Goal: Check status: Check status

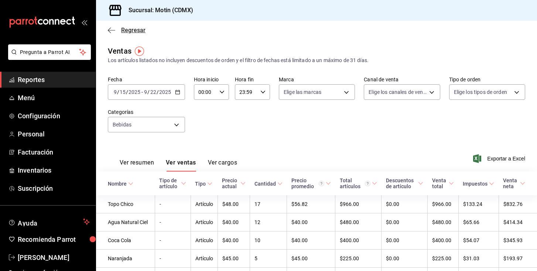
click at [127, 29] on span "Regresar" at bounding box center [133, 30] width 24 height 7
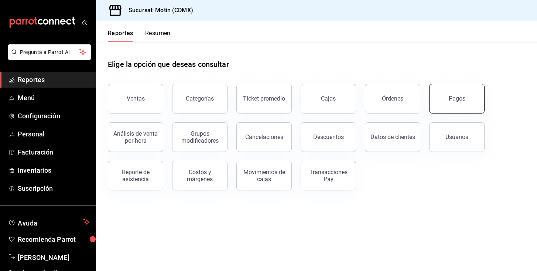
click at [438, 104] on button "Pagos" at bounding box center [456, 99] width 55 height 30
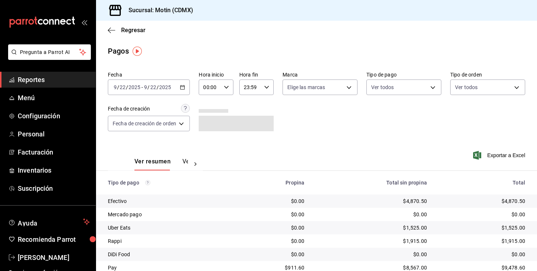
click at [188, 89] on div "[DATE] [DATE] - [DATE] [DATE]" at bounding box center [149, 87] width 82 height 16
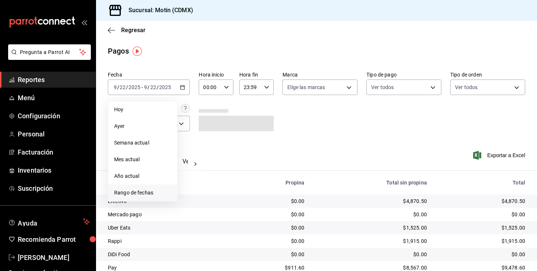
click at [129, 192] on span "Rango de fechas" at bounding box center [142, 193] width 57 height 8
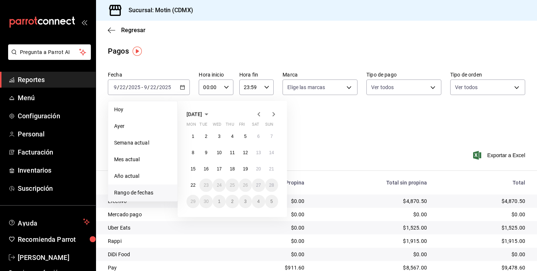
click at [259, 112] on icon "button" at bounding box center [258, 114] width 9 height 9
click at [242, 201] on button "29" at bounding box center [245, 201] width 13 height 13
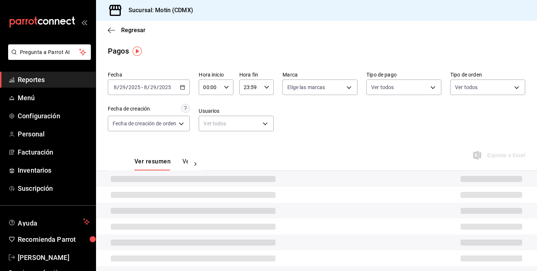
click at [242, 201] on div at bounding box center [316, 194] width 441 height 16
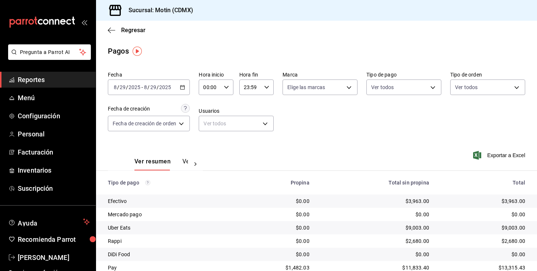
click at [186, 159] on button "Ver pagos" at bounding box center [196, 164] width 28 height 13
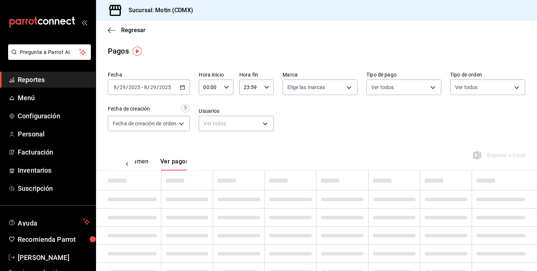
scroll to position [0, 22]
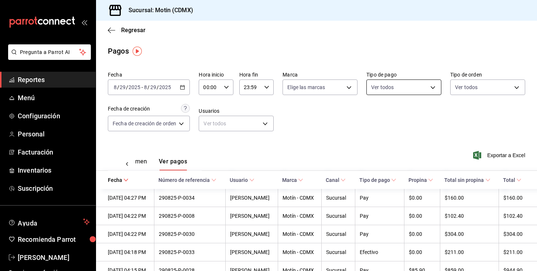
click at [427, 84] on body "Pregunta a Parrot AI Reportes Menú Configuración Personal Facturación Inventari…" at bounding box center [268, 135] width 537 height 271
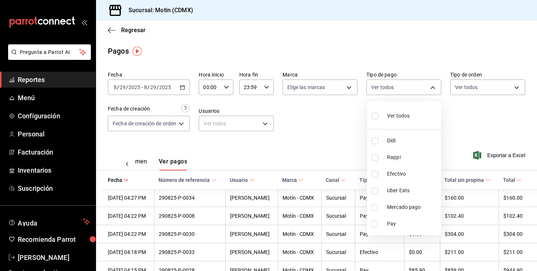
click at [393, 178] on li "Efectivo" at bounding box center [404, 173] width 74 height 17
type input "afc07ce2-45ba-4780-a2ba-26252af4b5c5"
checkbox input "true"
click at [320, 126] on div at bounding box center [268, 135] width 537 height 271
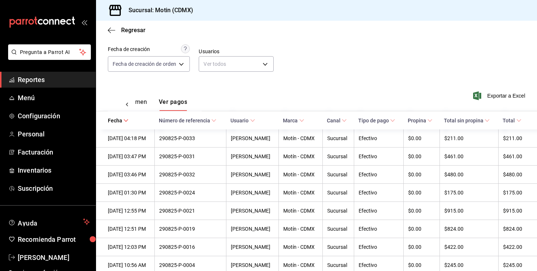
scroll to position [80, 0]
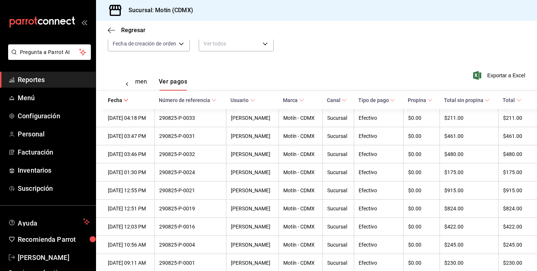
click at [85, 21] on icon "open_drawer_menu" at bounding box center [84, 22] width 6 height 6
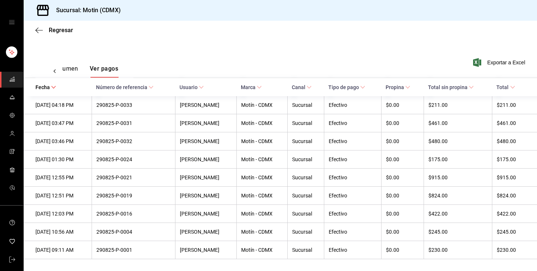
scroll to position [0, 0]
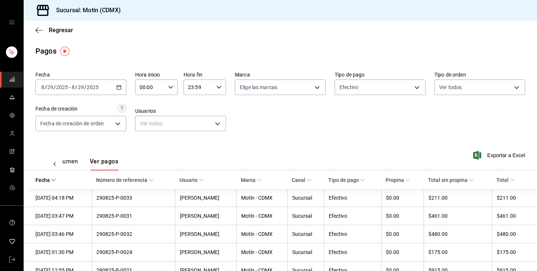
click at [114, 80] on div "[DATE] [DATE] - [DATE] [DATE]" at bounding box center [80, 87] width 91 height 16
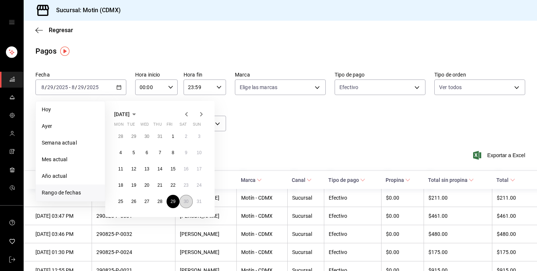
click at [185, 203] on abbr "30" at bounding box center [185, 201] width 5 height 5
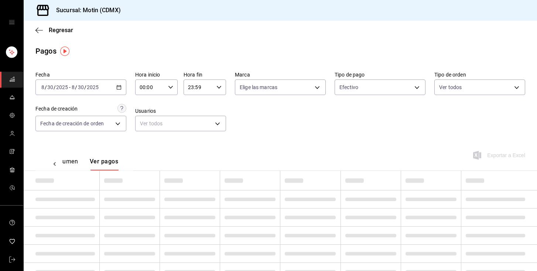
click at [185, 203] on td at bounding box center [190, 199] width 60 height 18
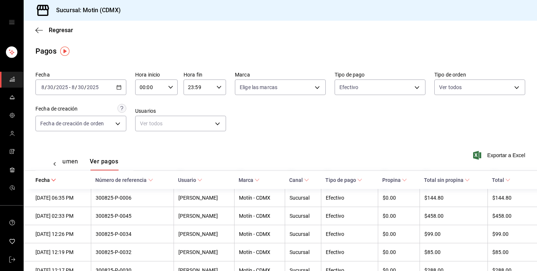
click at [126, 88] on div "Fecha [DATE] [DATE] - [DATE] [DATE] Hora inicio 00:00 Hora inicio Hora fin 23:5…" at bounding box center [279, 104] width 489 height 72
click at [120, 88] on icon "button" at bounding box center [118, 87] width 5 height 5
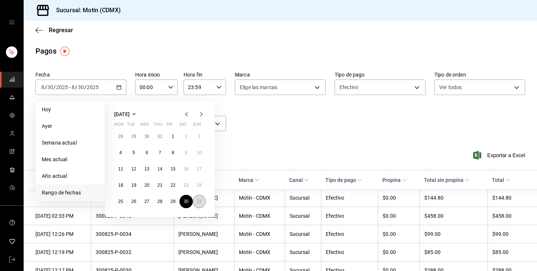
click at [199, 201] on abbr "31" at bounding box center [199, 201] width 5 height 5
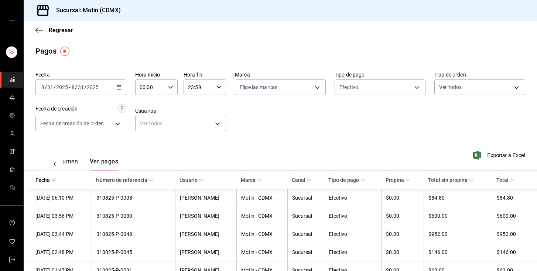
click at [116, 90] on div "[DATE] [DATE] - [DATE] [DATE]" at bounding box center [80, 87] width 91 height 16
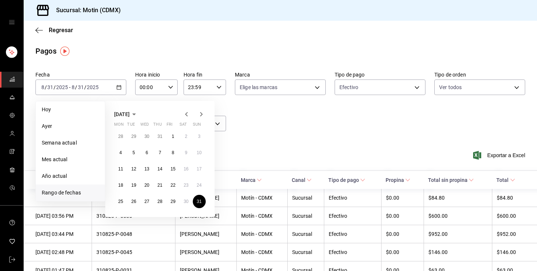
click at [200, 112] on icon "button" at bounding box center [201, 114] width 3 height 4
click at [121, 136] on abbr "1" at bounding box center [120, 136] width 3 height 5
click at [120, 136] on abbr "1" at bounding box center [120, 136] width 3 height 5
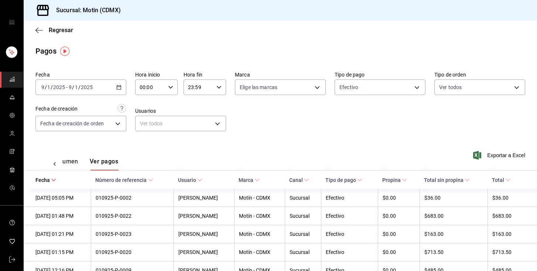
click at [118, 85] on icon "button" at bounding box center [118, 87] width 5 height 5
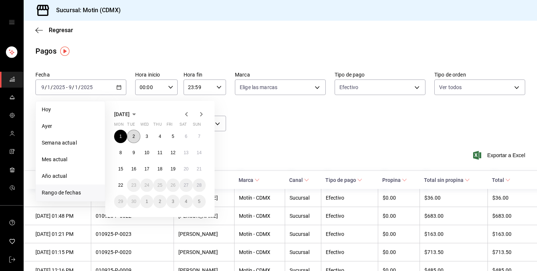
click at [131, 133] on button "2" at bounding box center [133, 136] width 13 height 13
click at [131, 133] on div "Fecha [DATE] [DATE] - [DATE] [DATE] [PERSON_NAME] Semana actual Mes actual Año …" at bounding box center [279, 104] width 489 height 72
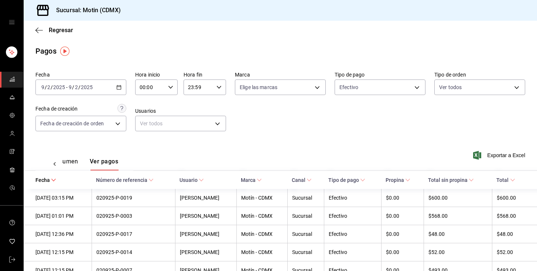
click at [118, 86] on icon "button" at bounding box center [118, 87] width 5 height 5
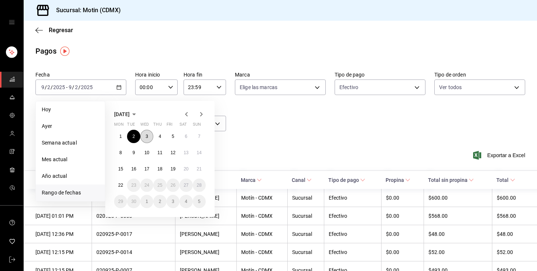
click at [145, 132] on button "3" at bounding box center [146, 136] width 13 height 13
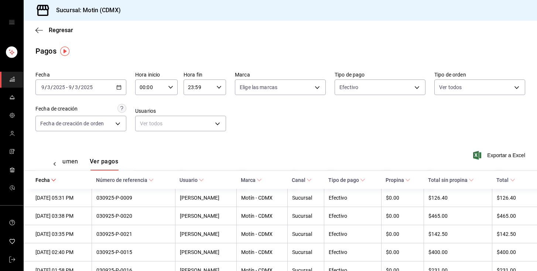
click at [116, 89] on icon "button" at bounding box center [118, 87] width 5 height 5
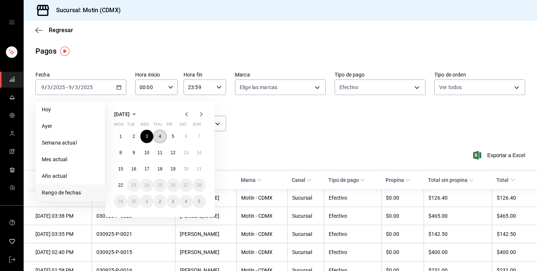
click at [161, 135] on button "4" at bounding box center [159, 136] width 13 height 13
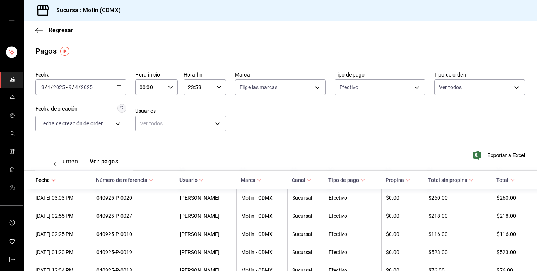
click at [118, 83] on div "[DATE] [DATE] - [DATE] [DATE]" at bounding box center [80, 87] width 91 height 16
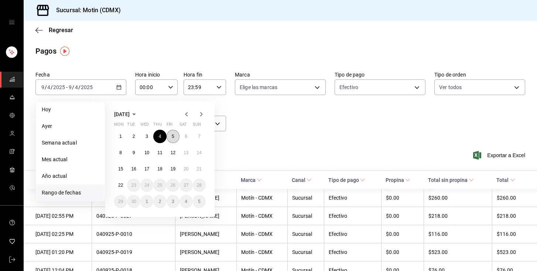
click at [177, 133] on button "5" at bounding box center [172, 136] width 13 height 13
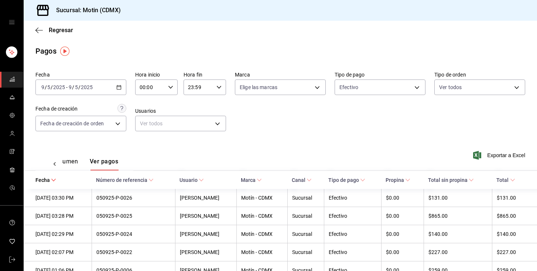
click at [112, 86] on div "[DATE] [DATE] - [DATE] [DATE]" at bounding box center [80, 87] width 91 height 16
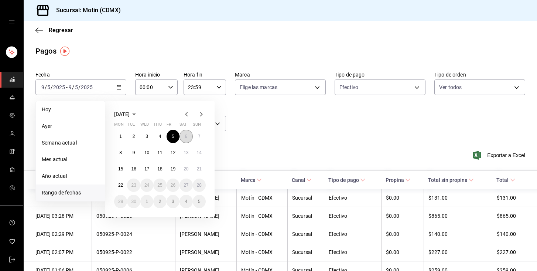
click at [185, 135] on abbr "6" at bounding box center [186, 136] width 3 height 5
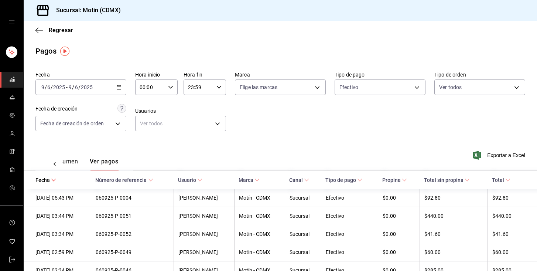
click at [121, 84] on div "[DATE] [DATE] - [DATE] [DATE]" at bounding box center [80, 87] width 91 height 16
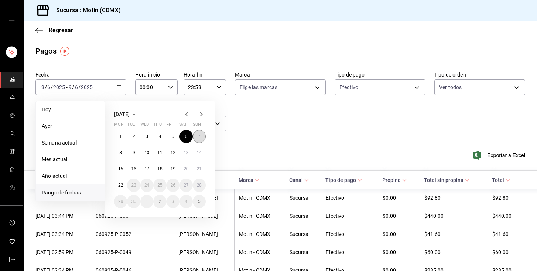
click at [203, 135] on button "7" at bounding box center [199, 136] width 13 height 13
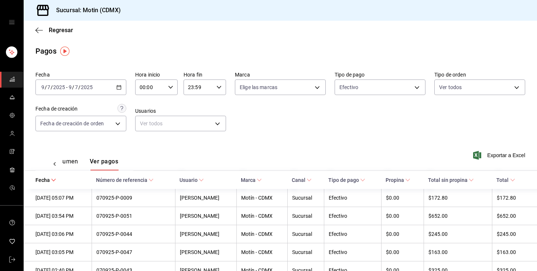
click at [112, 88] on div "[DATE] [DATE] - [DATE] [DATE]" at bounding box center [80, 87] width 91 height 16
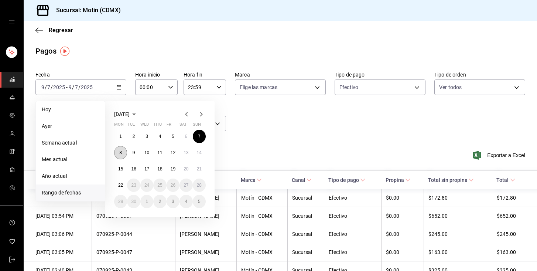
click at [118, 152] on button "8" at bounding box center [120, 152] width 13 height 13
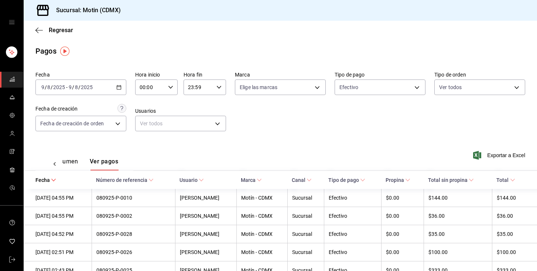
click at [120, 90] on div "[DATE] [DATE] - [DATE] [DATE]" at bounding box center [80, 87] width 91 height 16
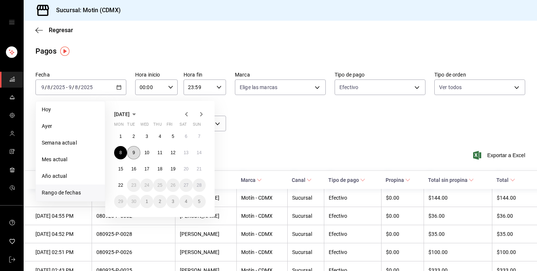
click at [136, 152] on button "9" at bounding box center [133, 152] width 13 height 13
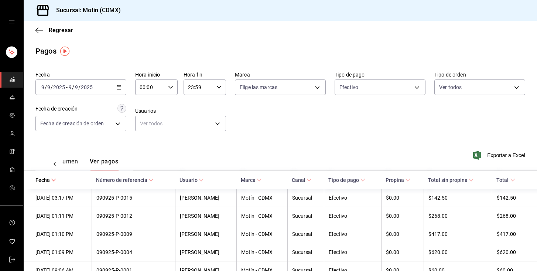
click at [121, 89] on icon "button" at bounding box center [118, 87] width 5 height 5
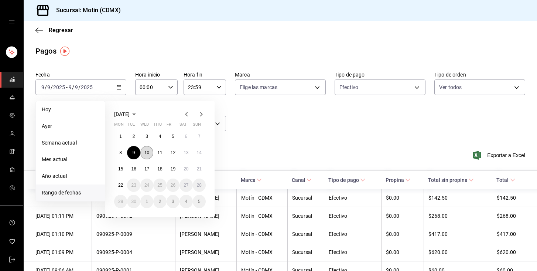
click at [146, 153] on abbr "10" at bounding box center [146, 152] width 5 height 5
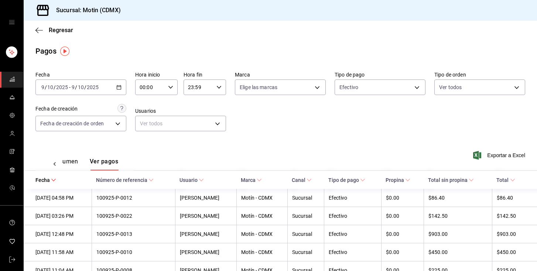
click at [119, 86] on icon "button" at bounding box center [118, 87] width 5 height 5
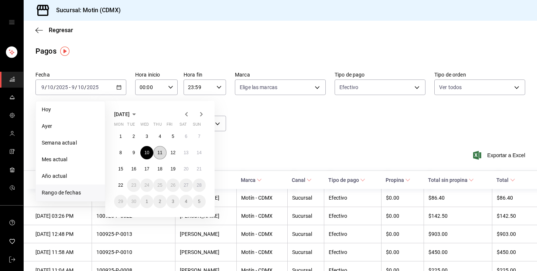
click at [163, 152] on button "11" at bounding box center [159, 152] width 13 height 13
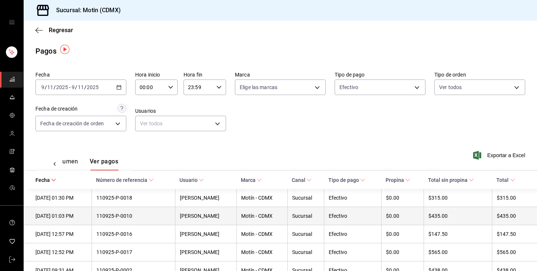
scroll to position [21, 0]
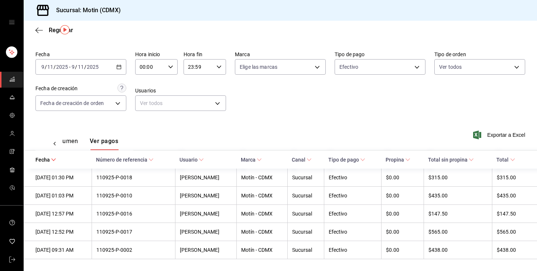
click at [113, 64] on div "[DATE] [DATE] - [DATE] [DATE]" at bounding box center [80, 67] width 91 height 16
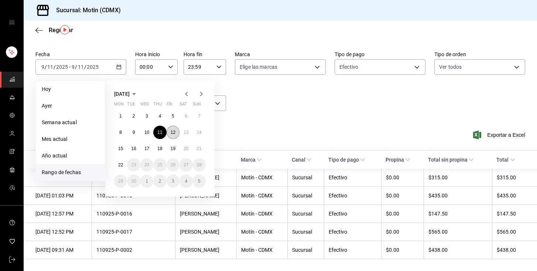
click at [174, 127] on button "12" at bounding box center [172, 132] width 13 height 13
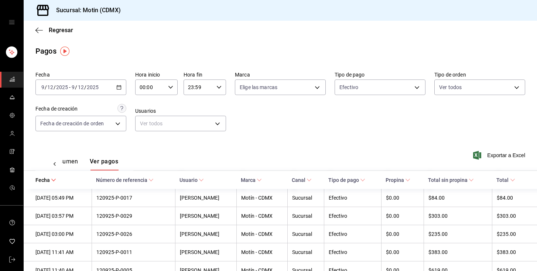
click at [121, 93] on div "[DATE] [DATE] - [DATE] [DATE]" at bounding box center [80, 87] width 91 height 16
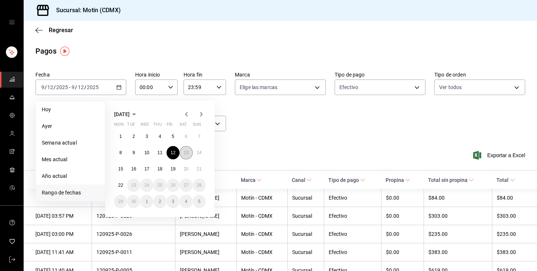
click at [190, 152] on button "13" at bounding box center [185, 152] width 13 height 13
click at [188, 151] on button "13" at bounding box center [185, 152] width 13 height 13
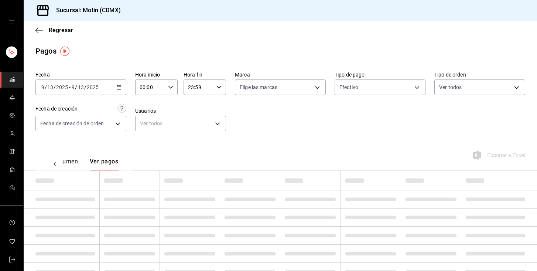
click at [188, 151] on div "Ver resumen Ver pagos Exportar a Excel" at bounding box center [280, 159] width 513 height 39
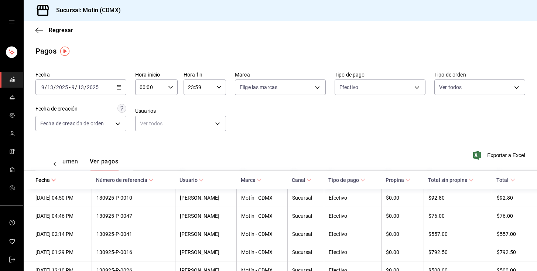
click at [120, 85] on \(Stroke\) "button" at bounding box center [119, 87] width 4 height 4
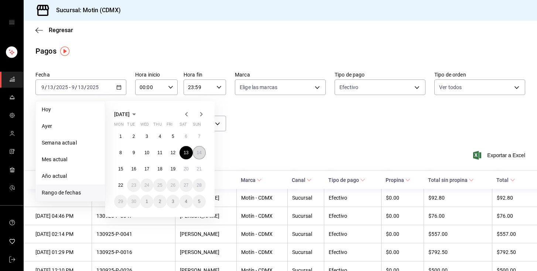
click at [202, 150] on button "14" at bounding box center [199, 152] width 13 height 13
click at [201, 150] on abbr "14" at bounding box center [199, 152] width 5 height 5
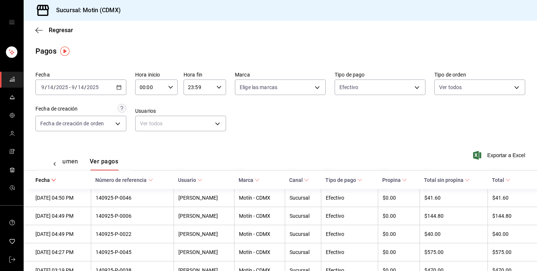
click at [121, 83] on div "[DATE] [DATE] - [DATE] [DATE]" at bounding box center [80, 87] width 91 height 16
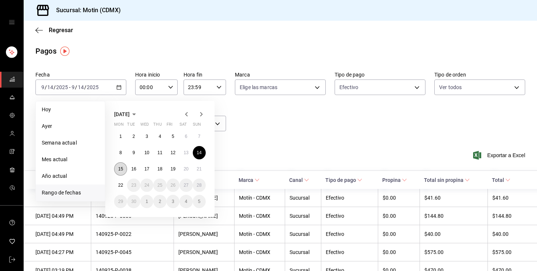
click at [121, 169] on abbr "15" at bounding box center [120, 168] width 5 height 5
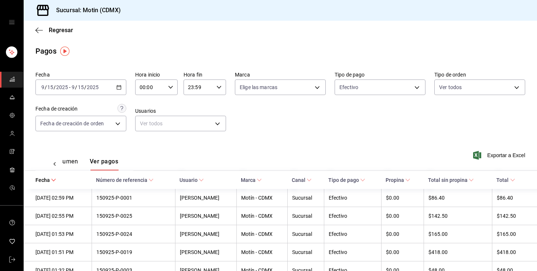
click at [114, 86] on div "[DATE] [DATE] - [DATE] [DATE]" at bounding box center [80, 87] width 91 height 16
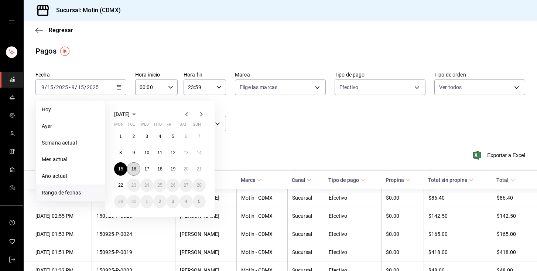
click at [133, 165] on button "16" at bounding box center [133, 168] width 13 height 13
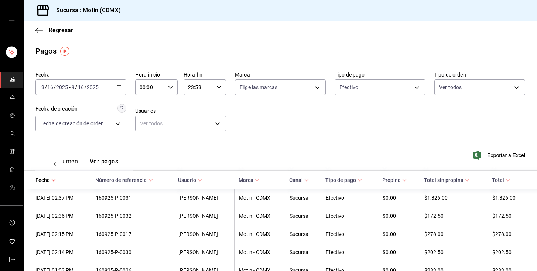
click at [121, 87] on icon "button" at bounding box center [118, 87] width 5 height 5
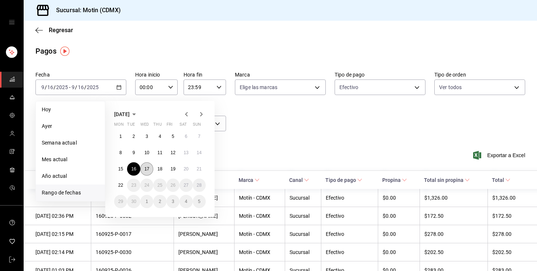
click at [143, 165] on button "17" at bounding box center [146, 168] width 13 height 13
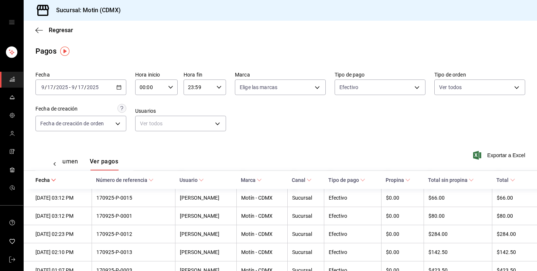
click at [113, 88] on div "[DATE] [DATE] - [DATE] [DATE]" at bounding box center [80, 87] width 91 height 16
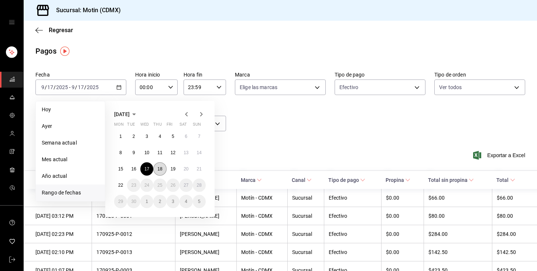
click at [158, 169] on abbr "18" at bounding box center [159, 168] width 5 height 5
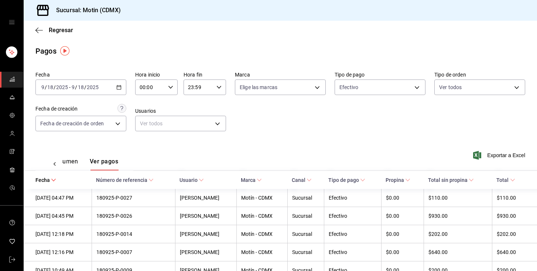
scroll to position [39, 0]
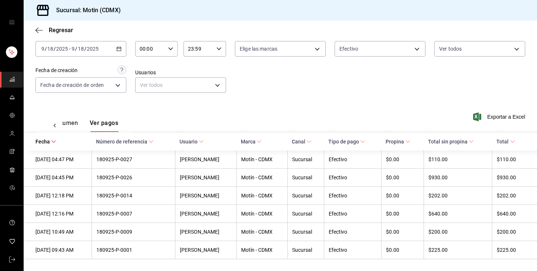
click at [117, 48] on \(Stroke\) "button" at bounding box center [119, 49] width 4 height 4
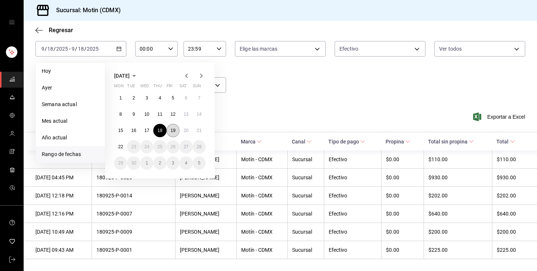
click at [169, 128] on button "19" at bounding box center [172, 130] width 13 height 13
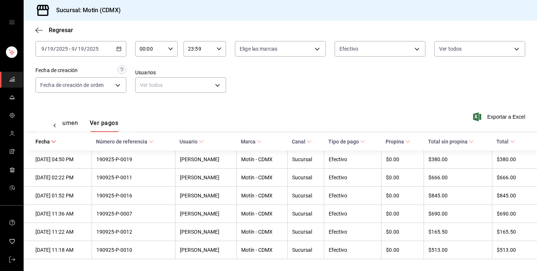
click at [117, 46] on icon "button" at bounding box center [118, 48] width 5 height 5
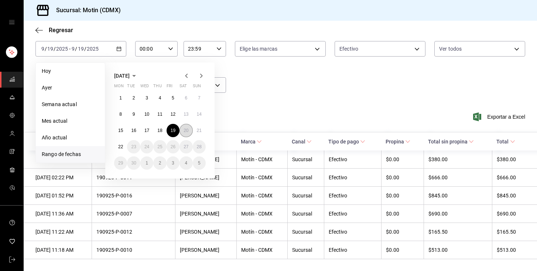
click at [187, 129] on abbr "20" at bounding box center [185, 130] width 5 height 5
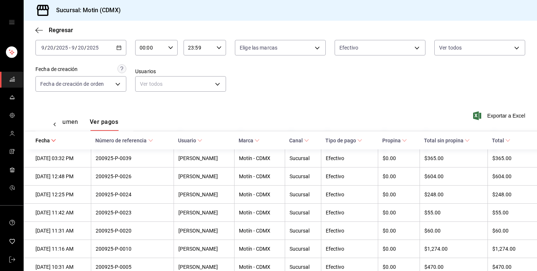
scroll to position [58, 0]
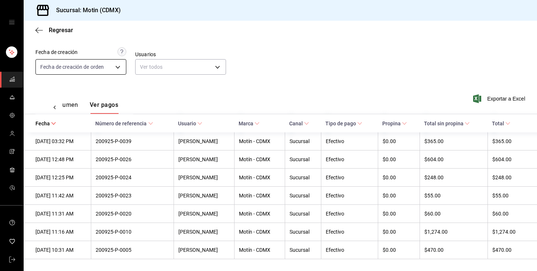
click at [115, 63] on body "Sucursal: Motin (CDMX) Regresar Pagos Fecha [DATE] [DATE] - [DATE] [DATE] Hora …" at bounding box center [268, 135] width 537 height 271
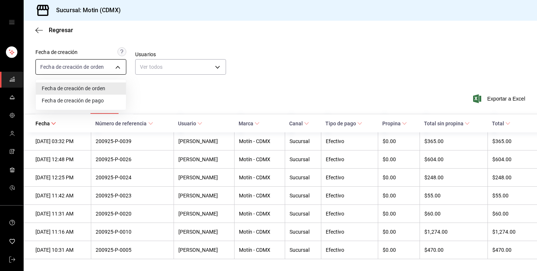
click at [115, 63] on div at bounding box center [268, 135] width 537 height 271
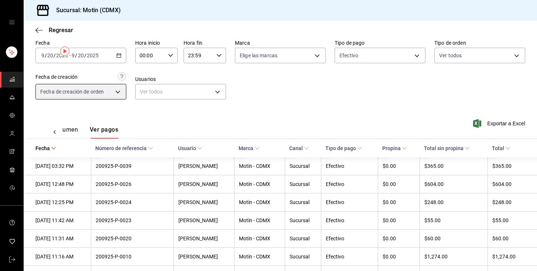
scroll to position [0, 0]
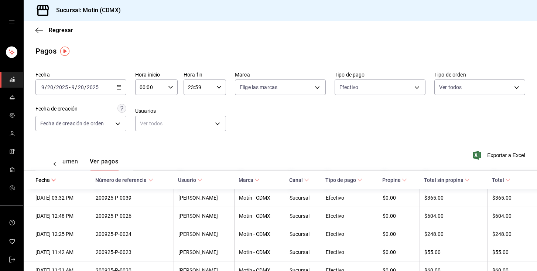
click at [117, 84] on div "[DATE] [DATE] - [DATE] [DATE]" at bounding box center [80, 87] width 91 height 16
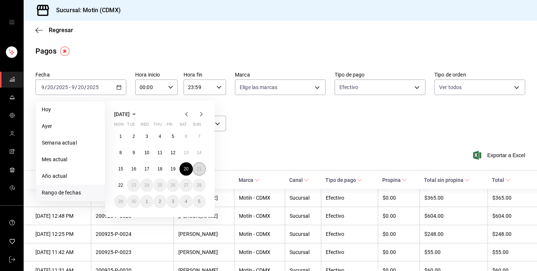
click at [203, 165] on button "21" at bounding box center [199, 168] width 13 height 13
click at [201, 165] on button "21" at bounding box center [199, 168] width 13 height 13
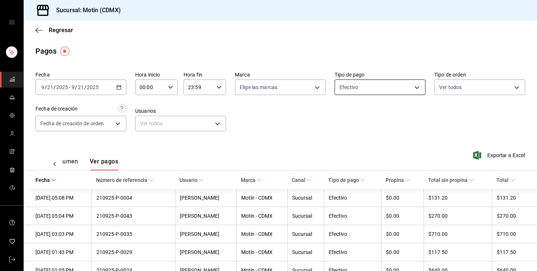
click at [418, 87] on body "Sucursal: Motin (CDMX) Regresar Pagos Fecha [DATE] [DATE] - [DATE] [DATE] Hora …" at bounding box center [268, 135] width 537 height 271
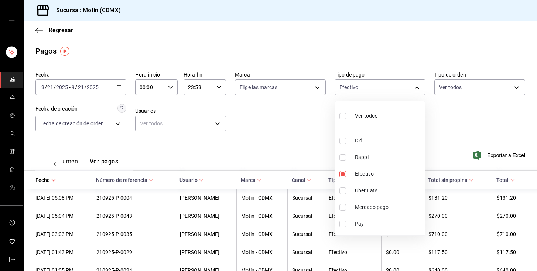
click at [357, 208] on span "Mercado pago" at bounding box center [388, 207] width 67 height 8
type input "afc07ce2-45ba-4780-a2ba-26252af4b5c5,7c73a96e-7ecb-4c50-b06d-0141cda5dff5"
checkbox input "true"
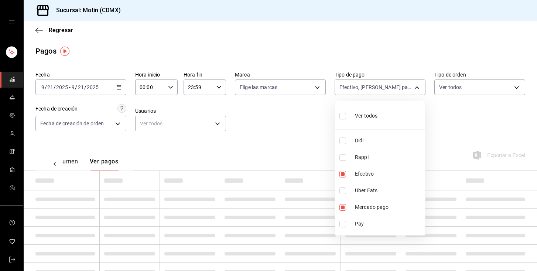
click at [350, 225] on li "Pay" at bounding box center [380, 223] width 90 height 17
type input "afc07ce2-45ba-4780-a2ba-26252af4b5c5,7c73a96e-7ecb-4c50-b06d-0141cda5dff5,43fd5…"
checkbox input "true"
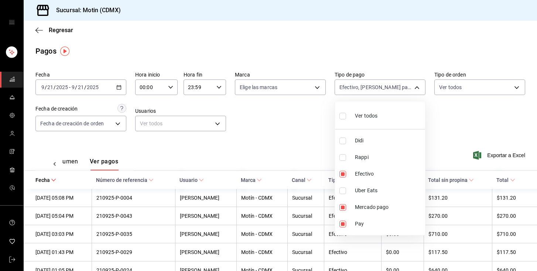
click at [63, 163] on div at bounding box center [268, 135] width 537 height 271
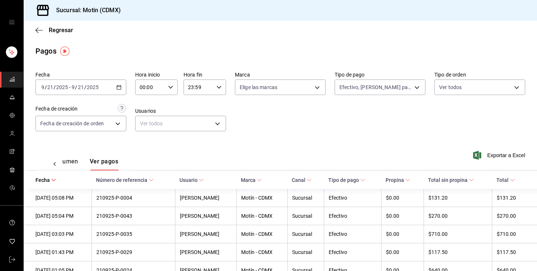
click at [68, 160] on button "Ver resumen" at bounding box center [61, 164] width 34 height 13
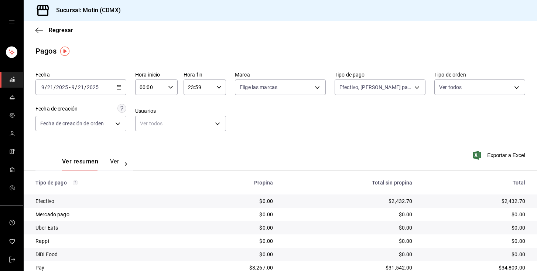
scroll to position [28, 0]
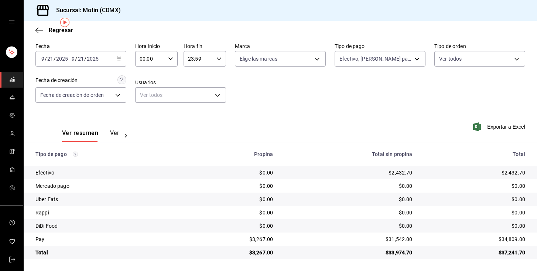
click at [121, 57] on \(Stroke\) "button" at bounding box center [119, 59] width 4 height 4
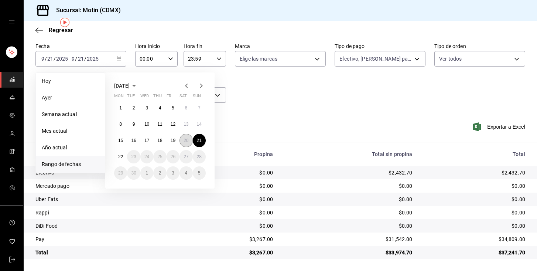
click at [185, 138] on abbr "20" at bounding box center [185, 140] width 5 height 5
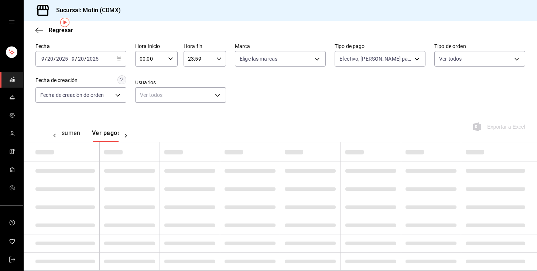
scroll to position [0, 18]
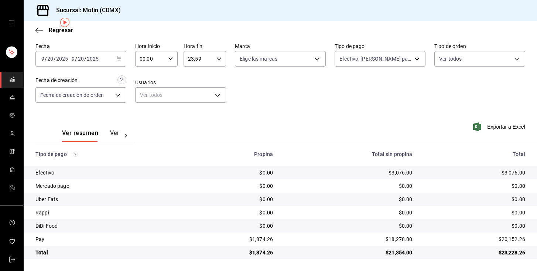
click at [118, 58] on icon "button" at bounding box center [118, 58] width 5 height 5
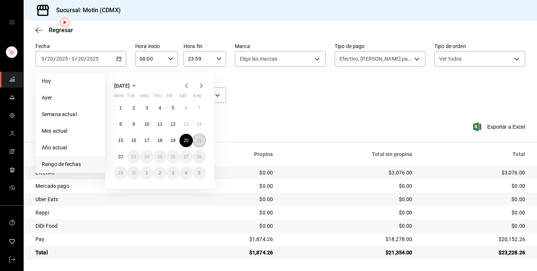
click at [201, 142] on abbr "21" at bounding box center [199, 140] width 5 height 5
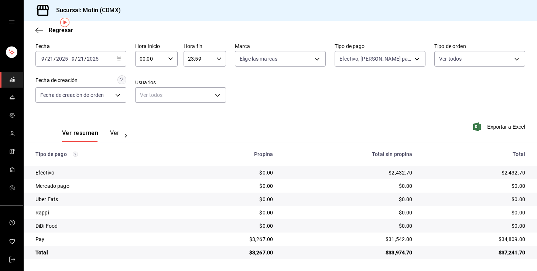
click at [115, 61] on div "[DATE] [DATE] - [DATE] [DATE]" at bounding box center [80, 59] width 91 height 16
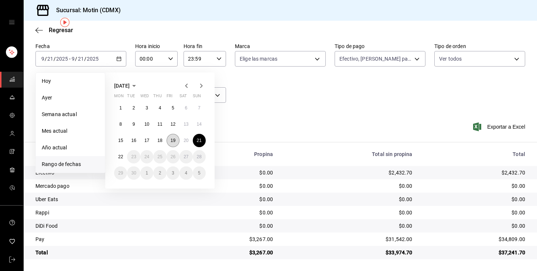
click at [175, 145] on button "19" at bounding box center [172, 140] width 13 height 13
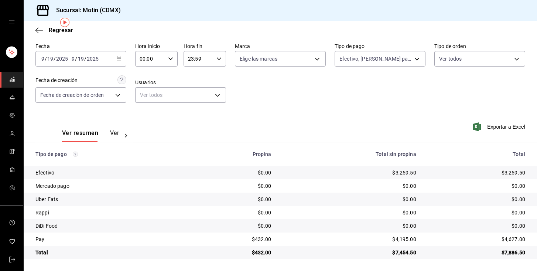
click at [120, 59] on icon "button" at bounding box center [118, 58] width 5 height 5
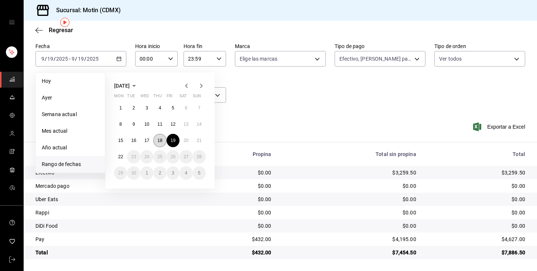
click at [155, 139] on button "18" at bounding box center [159, 140] width 13 height 13
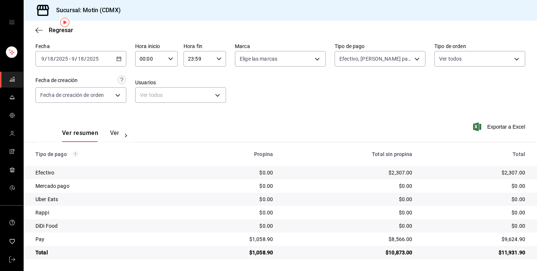
click at [118, 59] on icon "button" at bounding box center [118, 58] width 5 height 5
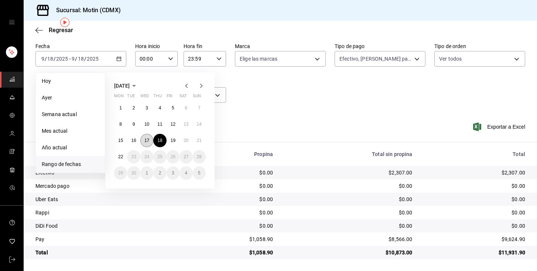
click at [148, 140] on abbr "17" at bounding box center [146, 140] width 5 height 5
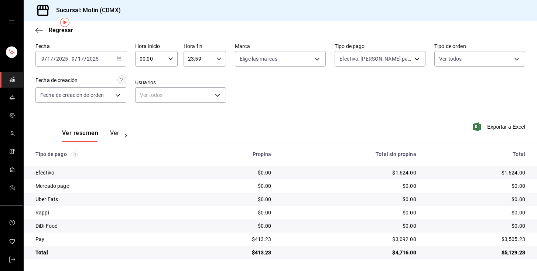
click at [119, 58] on icon "button" at bounding box center [118, 58] width 5 height 5
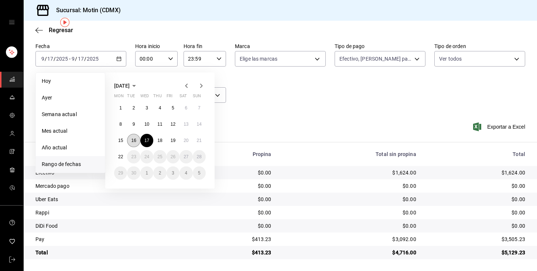
click at [135, 137] on button "16" at bounding box center [133, 140] width 13 height 13
